Goal: Information Seeking & Learning: Find specific fact

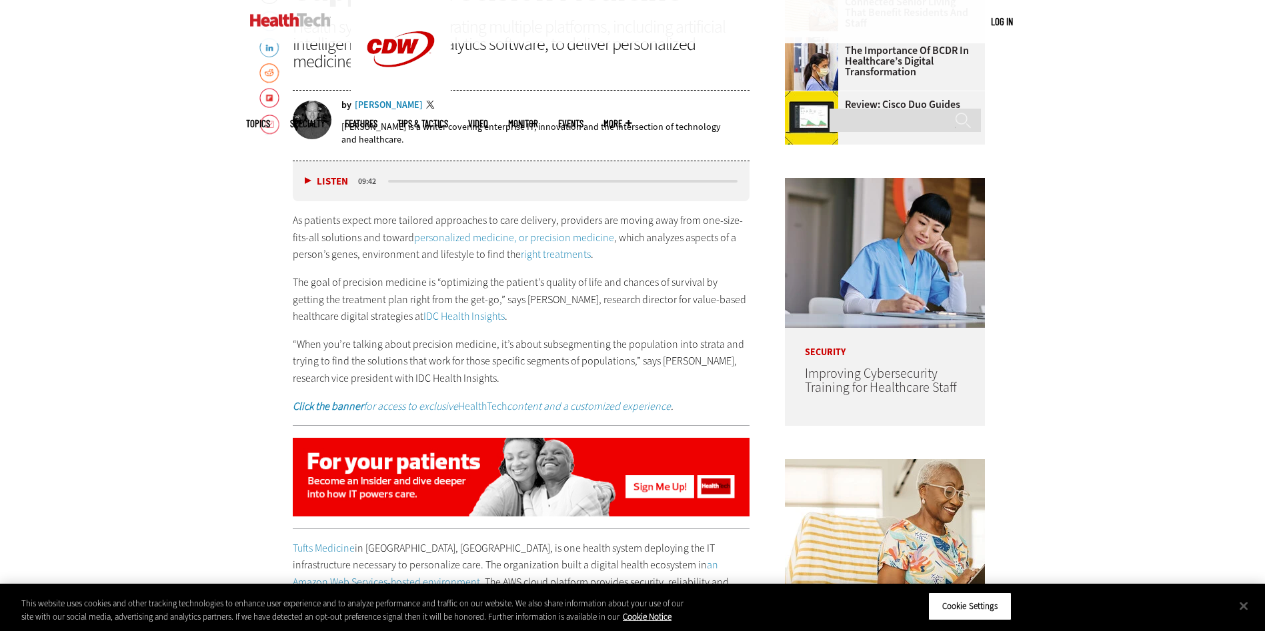
scroll to position [692, 0]
click at [1247, 603] on button "Close" at bounding box center [1243, 605] width 29 height 29
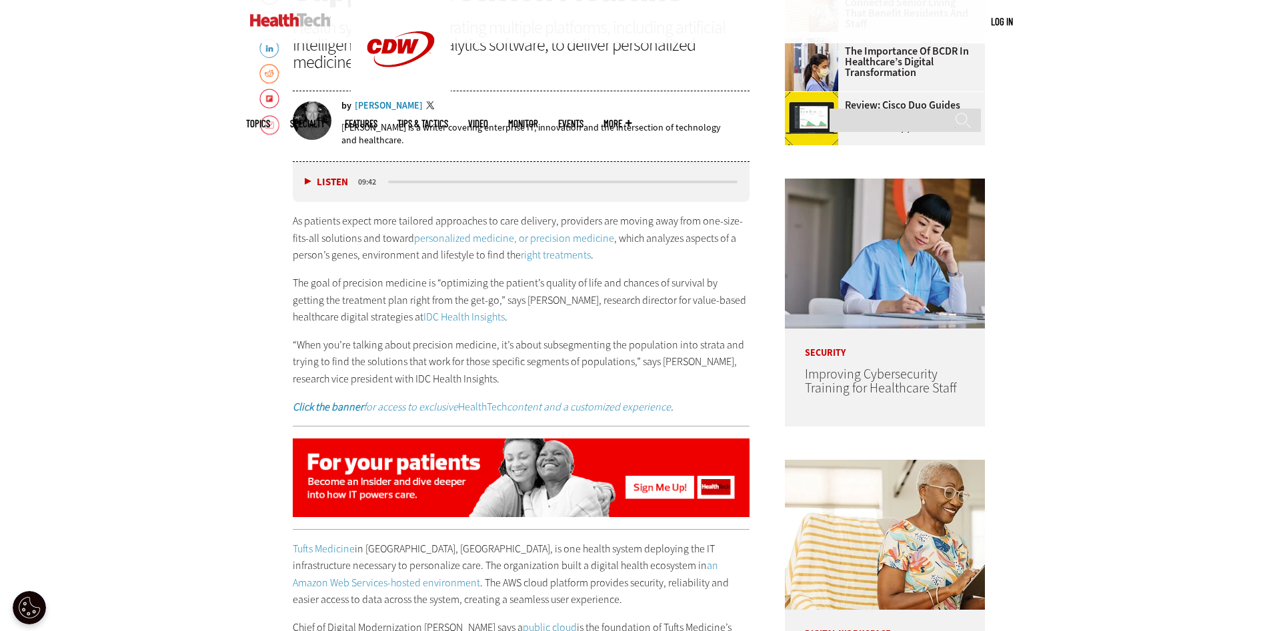
click at [880, 109] on input "Search" at bounding box center [904, 120] width 151 height 23
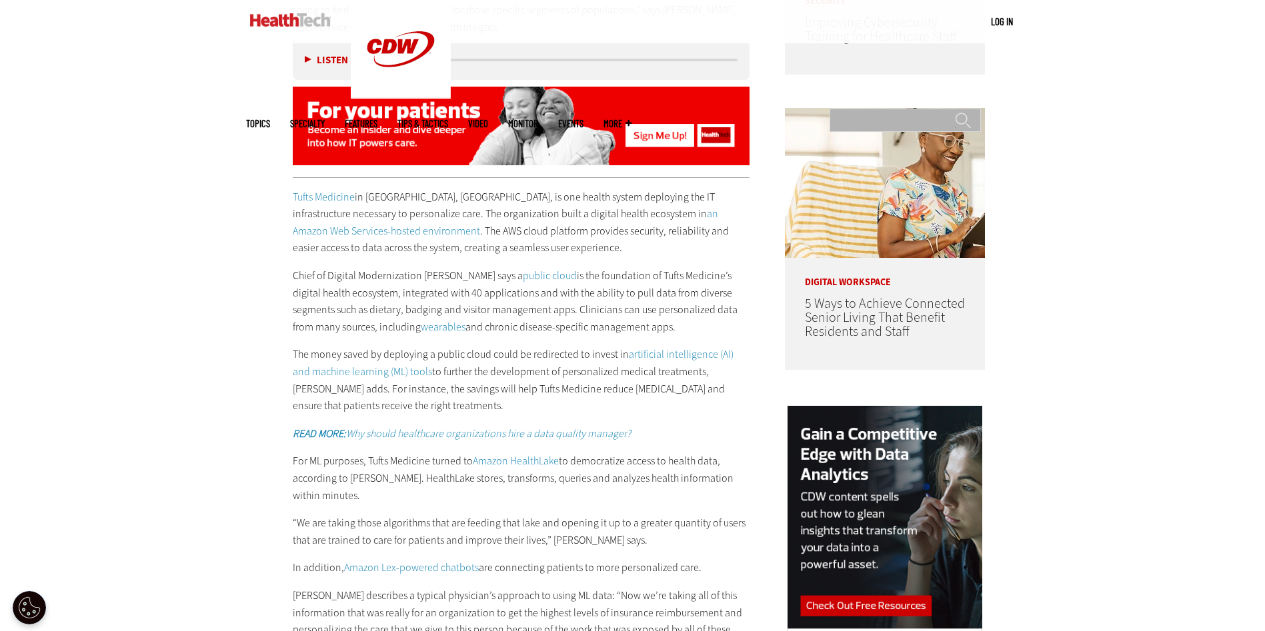
scroll to position [1054, 0]
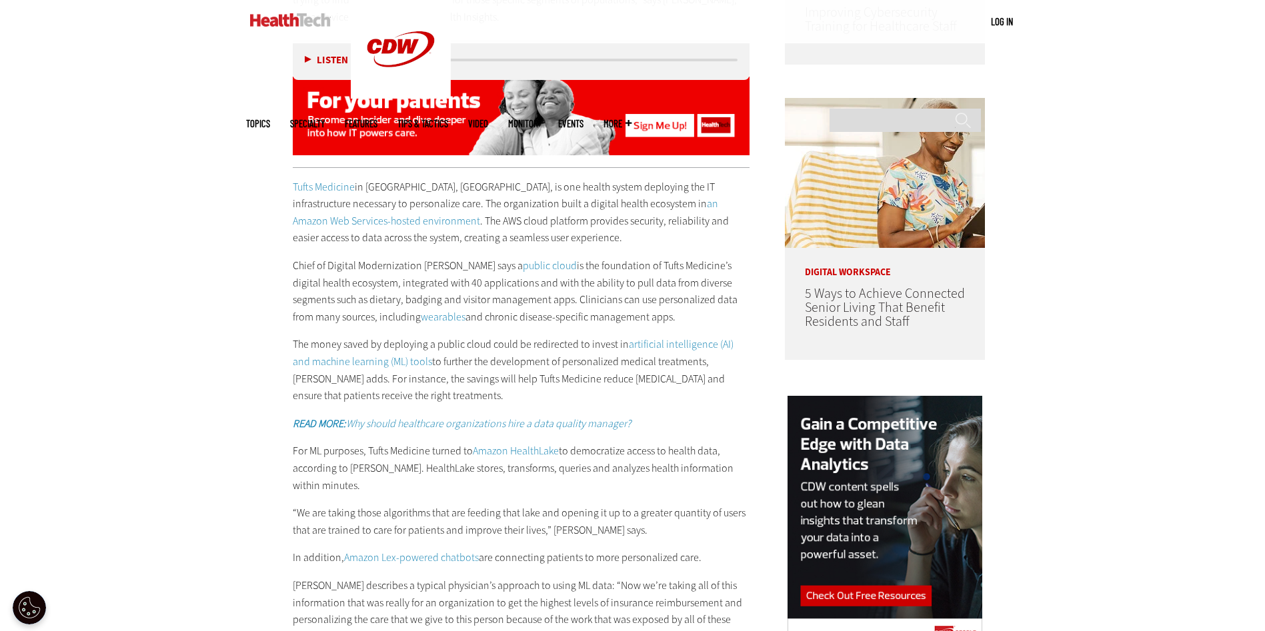
click at [473, 284] on p "Chief of Digital Modernization [PERSON_NAME] says a public cloud is the foundat…" at bounding box center [521, 291] width 457 height 68
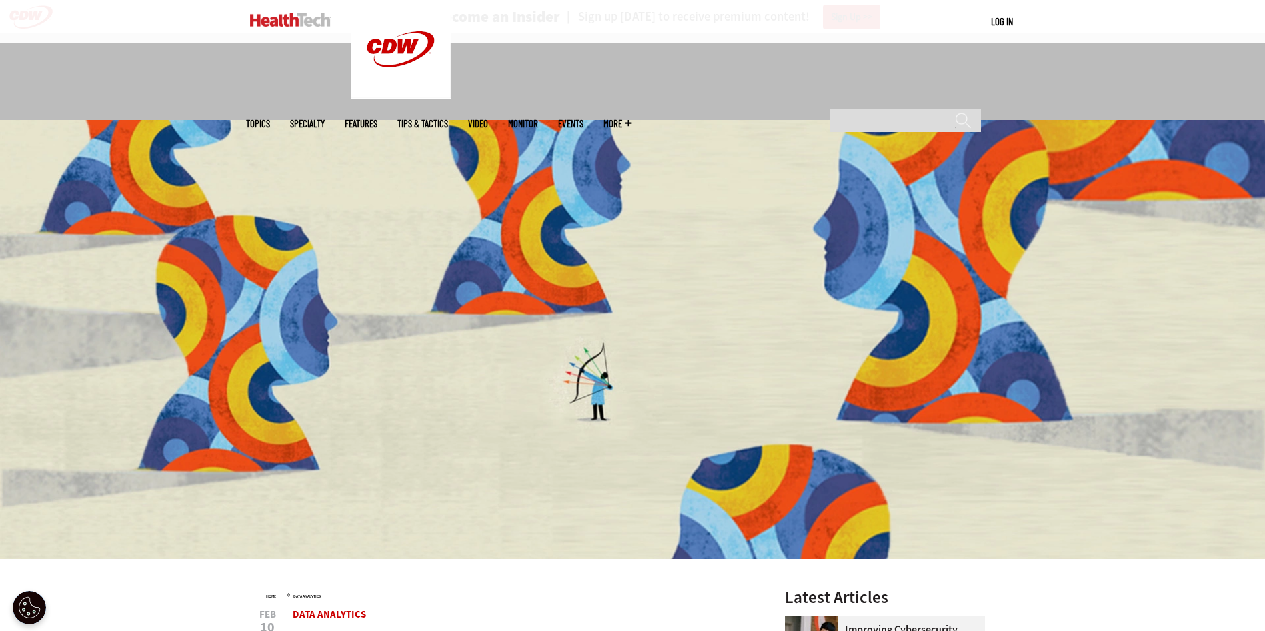
scroll to position [1660, 0]
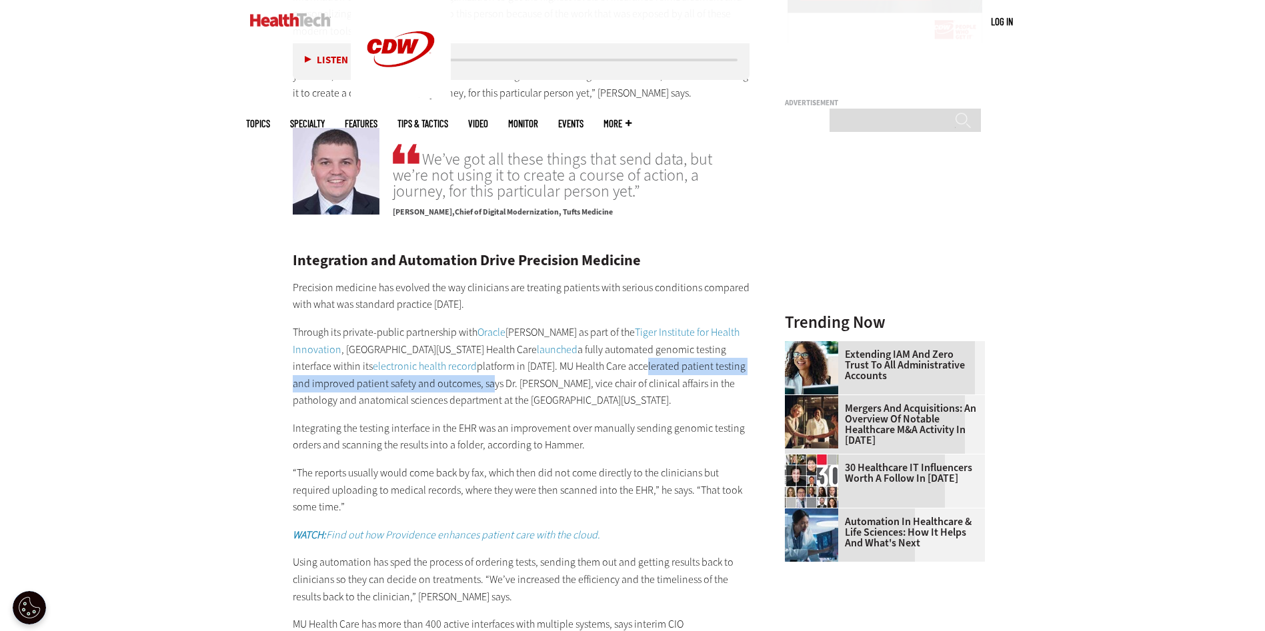
drag, startPoint x: 577, startPoint y: 350, endPoint x: 457, endPoint y: 365, distance: 121.0
click at [457, 365] on p "Through its private-public partnership with Oracle Cerner as part of the Tiger …" at bounding box center [521, 366] width 457 height 85
copy p "accelerated patient testing and improved patient safety and outcomes"
click at [511, 377] on p "Through its private-public partnership with Oracle Cerner as part of the Tiger …" at bounding box center [521, 366] width 457 height 85
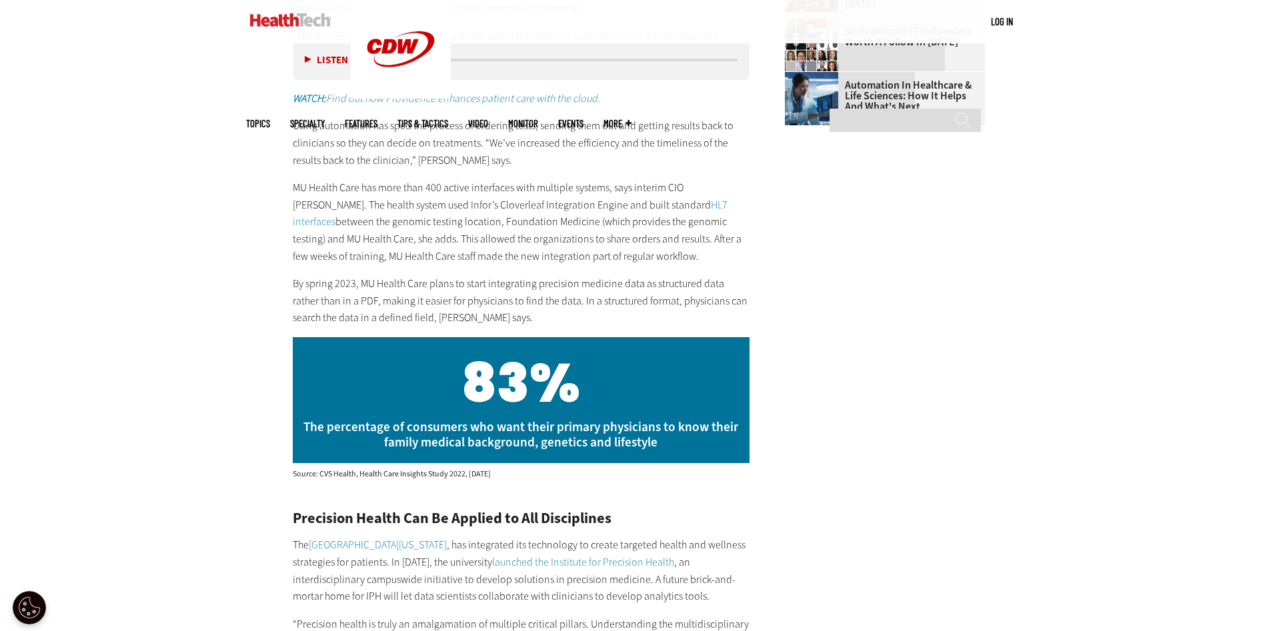
scroll to position [2052, 0]
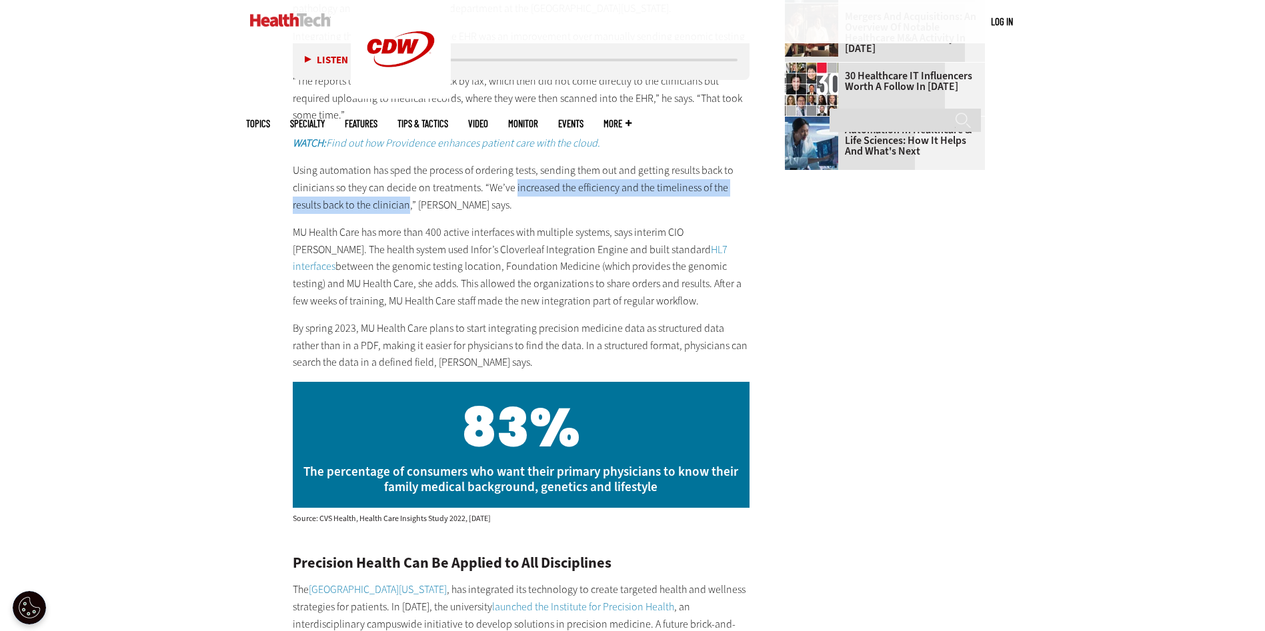
drag, startPoint x: 513, startPoint y: 168, endPoint x: 407, endPoint y: 192, distance: 108.0
click at [407, 192] on p "Using automation has sped the process of ordering tests, sending them out and g…" at bounding box center [521, 187] width 457 height 51
copy p "increased the efficiency and the timeliness of the results back to the clinician"
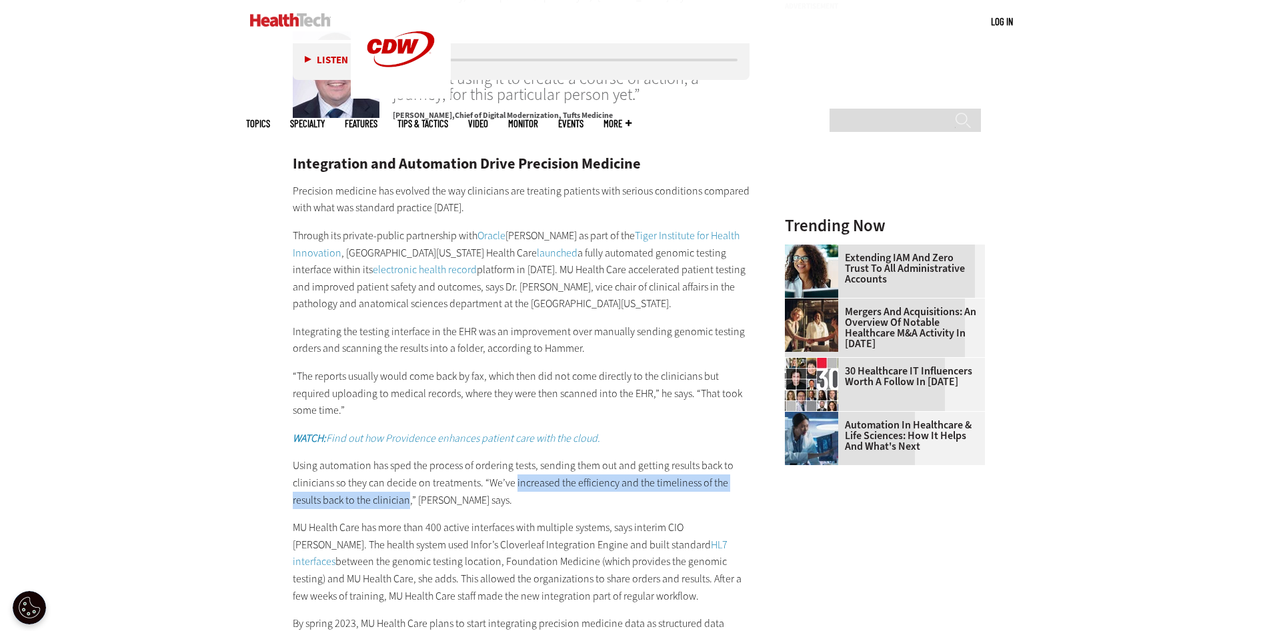
scroll to position [1756, 0]
copy p "increased the efficiency and the timeliness of the results back to the clinician"
click at [561, 258] on p "Through its private-public partnership with Oracle Cerner as part of the Tiger …" at bounding box center [521, 270] width 457 height 85
